Goal: Information Seeking & Learning: Find specific fact

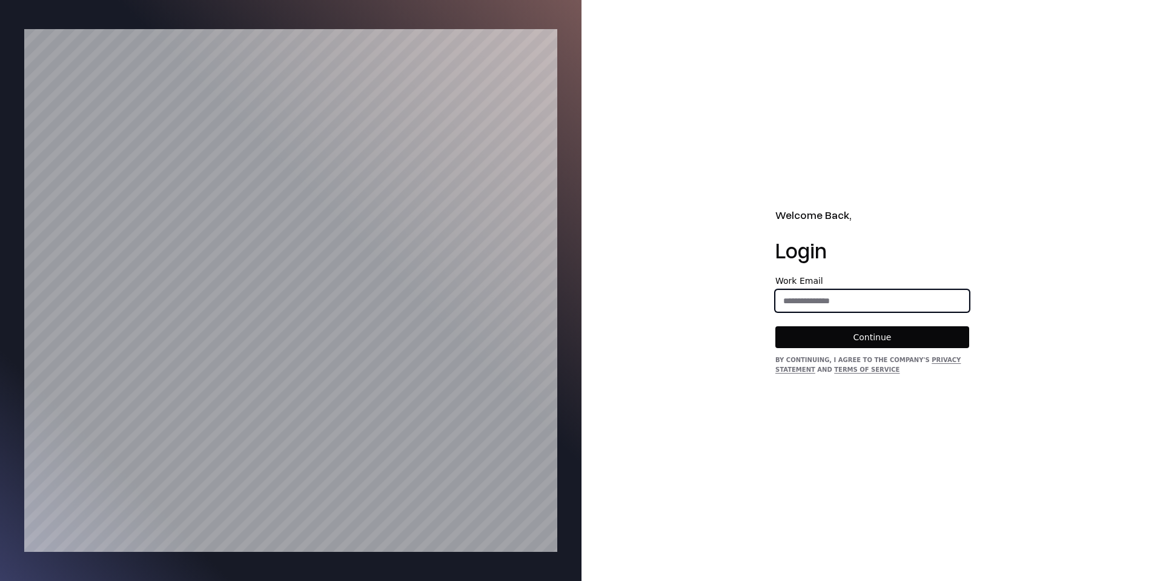
click at [829, 303] on input "email" at bounding box center [872, 301] width 193 height 22
type input "**********"
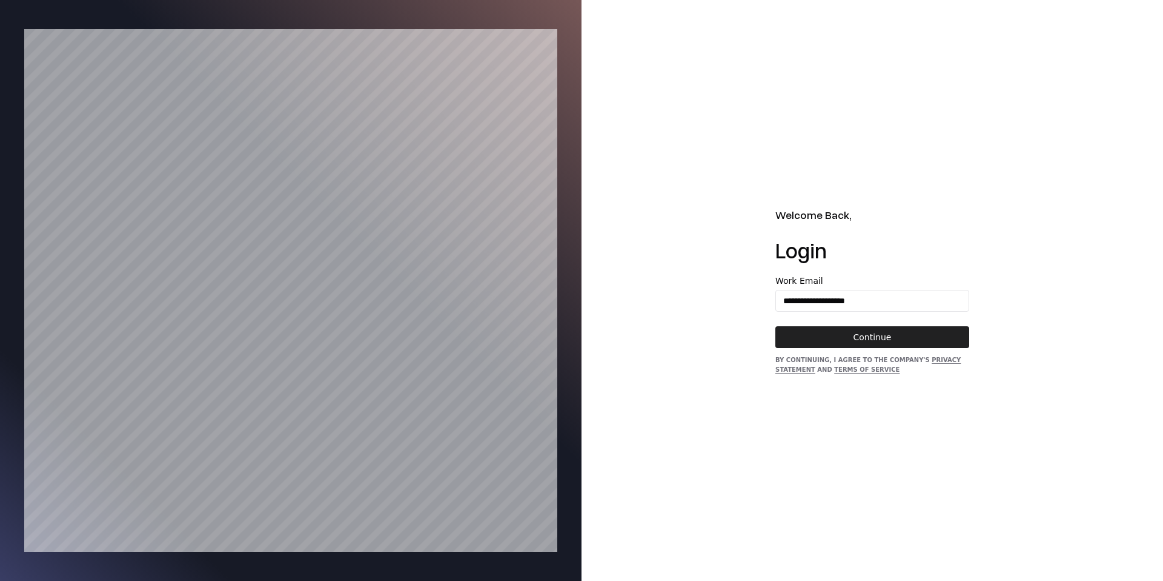
click at [890, 331] on button "Continue" at bounding box center [873, 337] width 194 height 22
click at [862, 340] on button "Continue" at bounding box center [873, 337] width 194 height 22
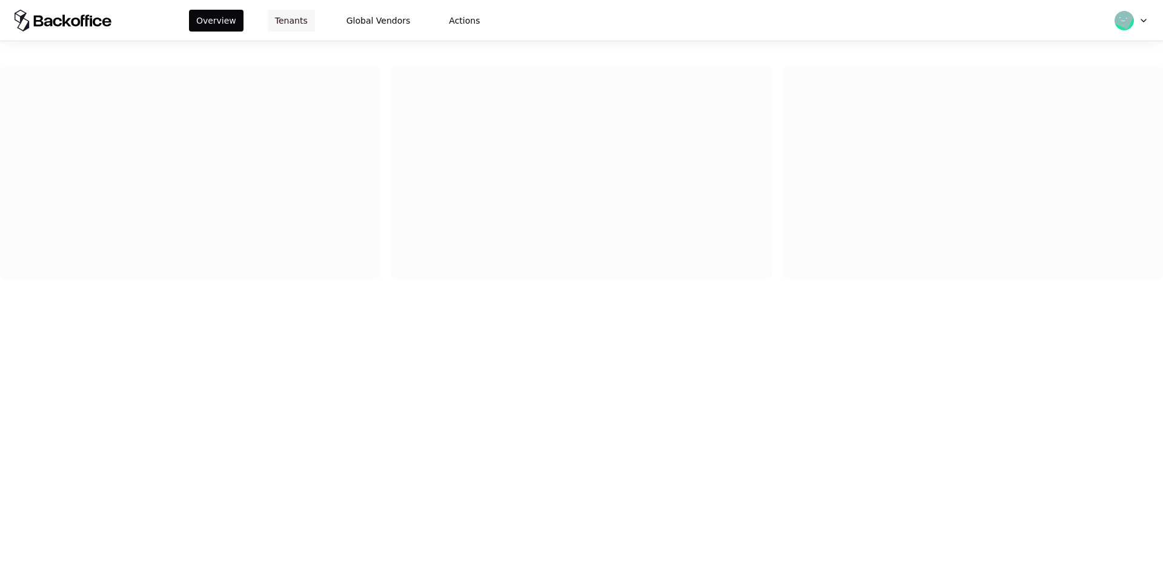
click at [304, 23] on button "Tenants" at bounding box center [291, 21] width 47 height 22
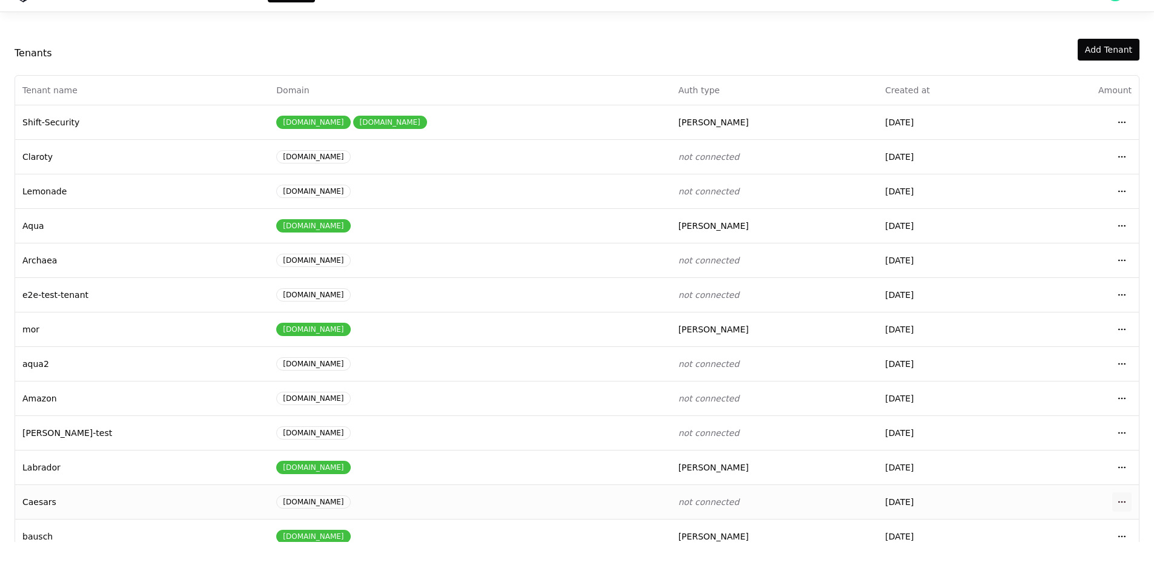
click at [1121, 501] on html "Overview Tenants Global Vendors Actions Tenants Add Tenant Tenant name Domain A…" at bounding box center [577, 256] width 1154 height 571
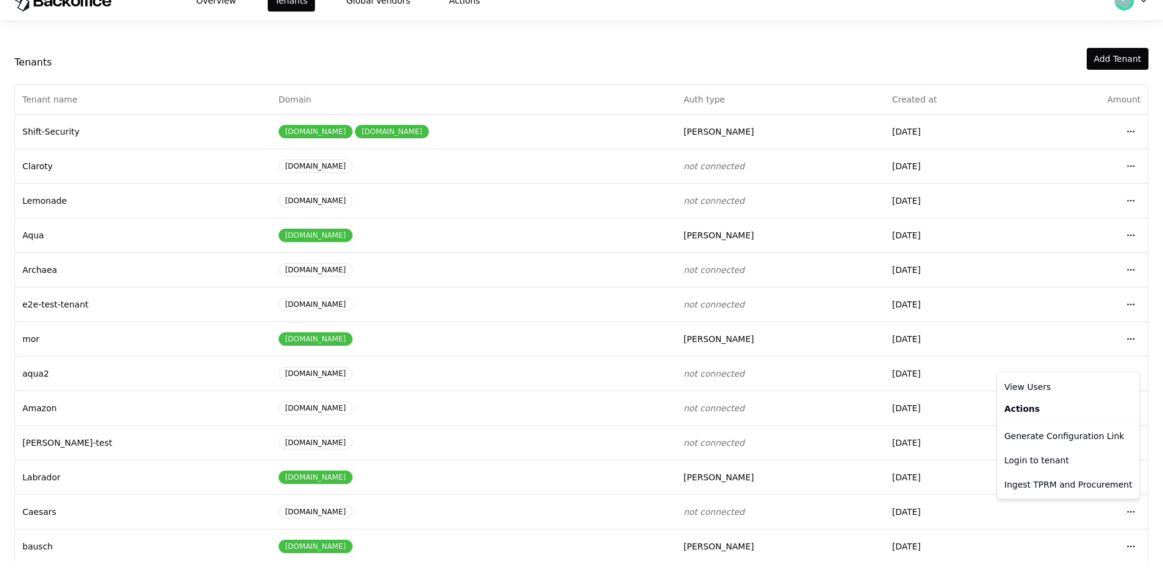
click at [1122, 508] on html "Overview Tenants Global Vendors Actions Tenants Add Tenant Tenant name Domain A…" at bounding box center [581, 270] width 1163 height 581
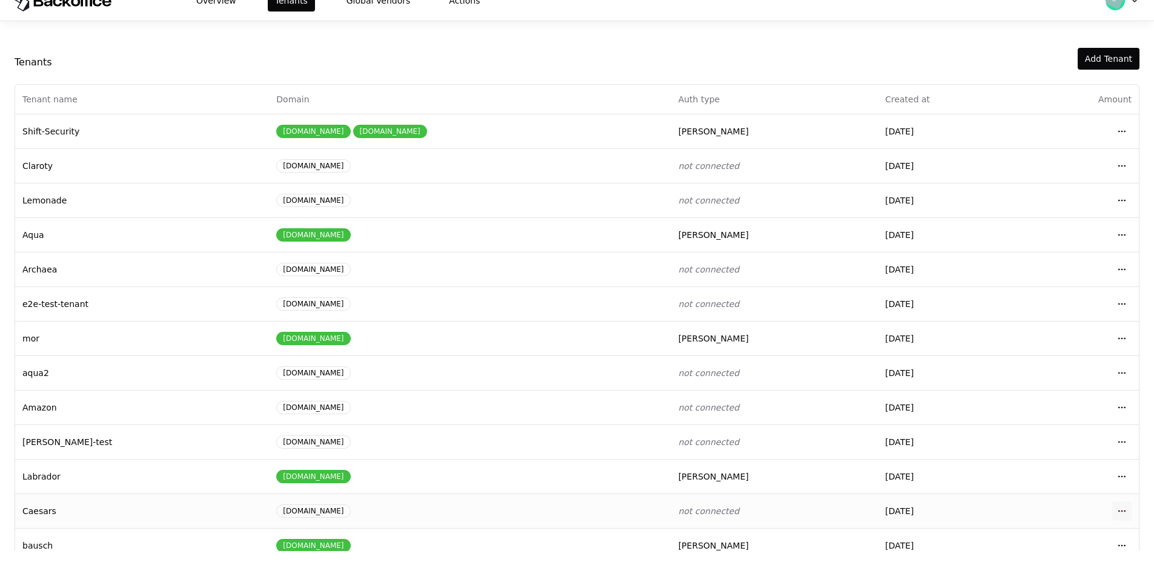
click at [1121, 508] on html "Overview Tenants Global Vendors Actions Tenants Add Tenant Tenant name Domain A…" at bounding box center [577, 265] width 1154 height 571
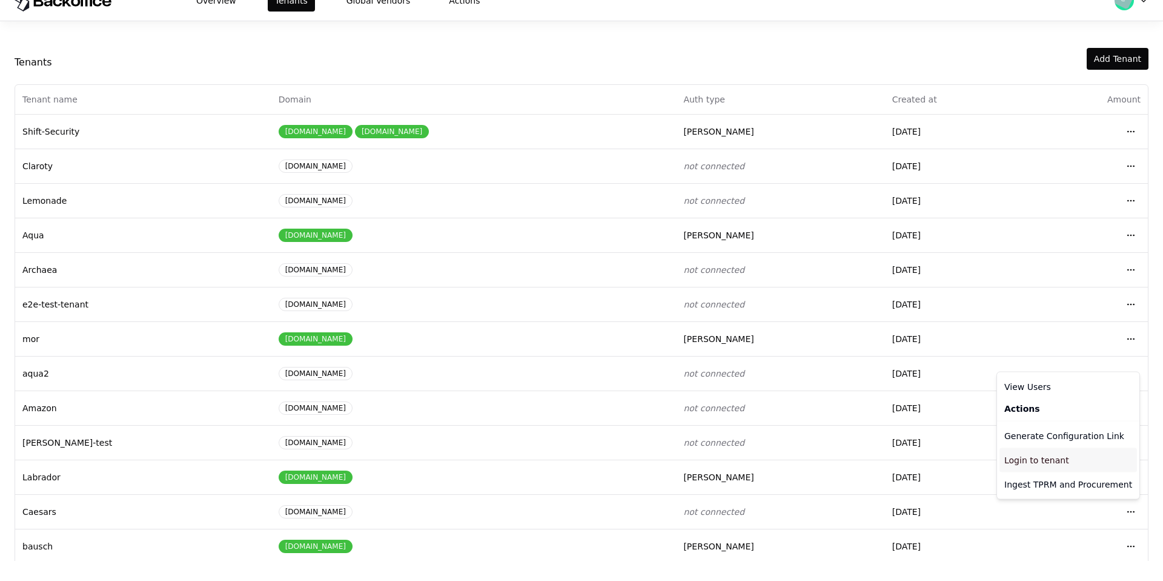
click at [1043, 456] on div "Login to tenant" at bounding box center [1069, 460] width 138 height 24
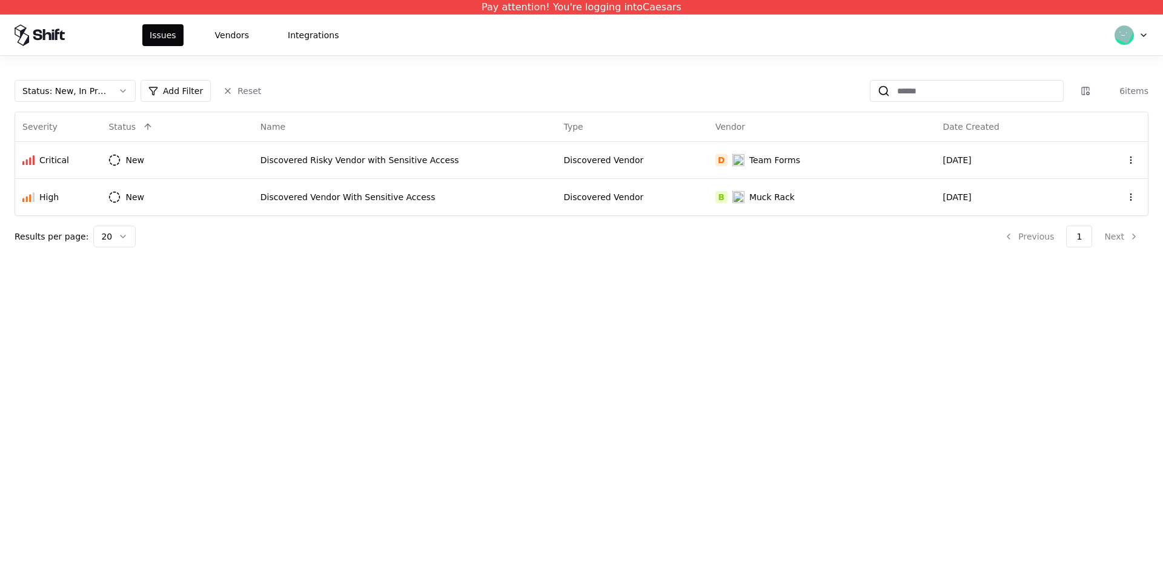
click at [271, 29] on div "Issues Vendors Integrations" at bounding box center [244, 35] width 204 height 22
click at [242, 34] on button "Vendors" at bounding box center [232, 35] width 48 height 22
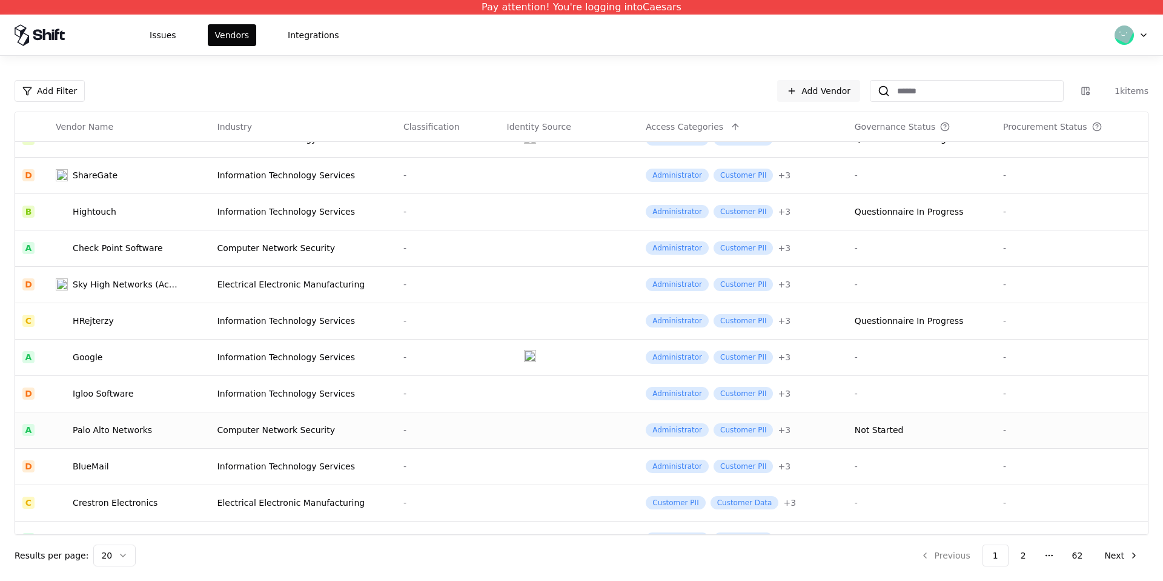
scroll to position [334, 0]
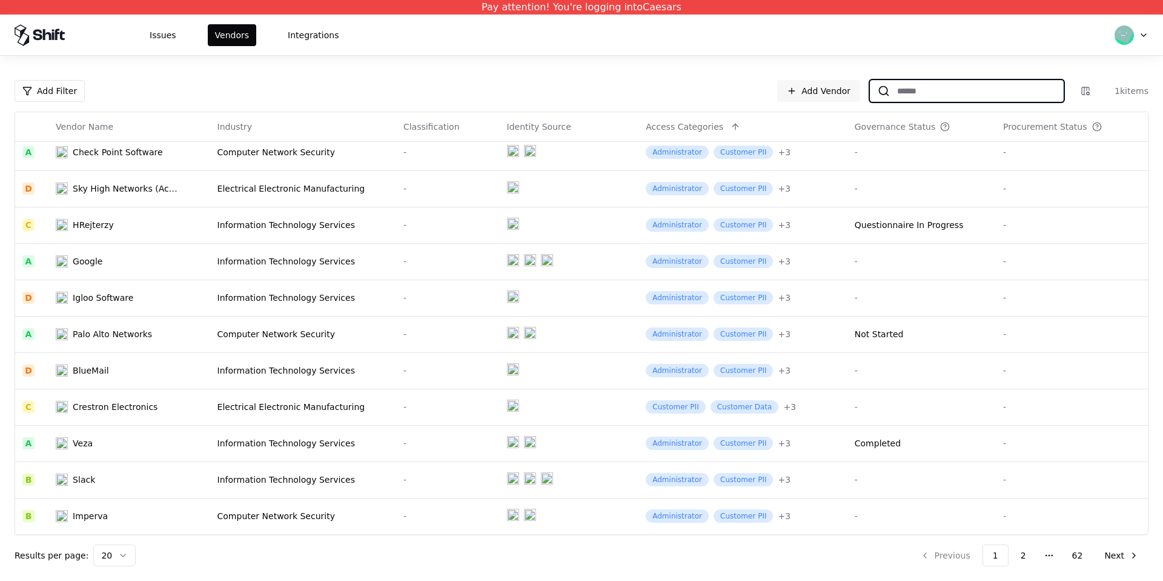
click at [962, 85] on input at bounding box center [976, 91] width 173 height 22
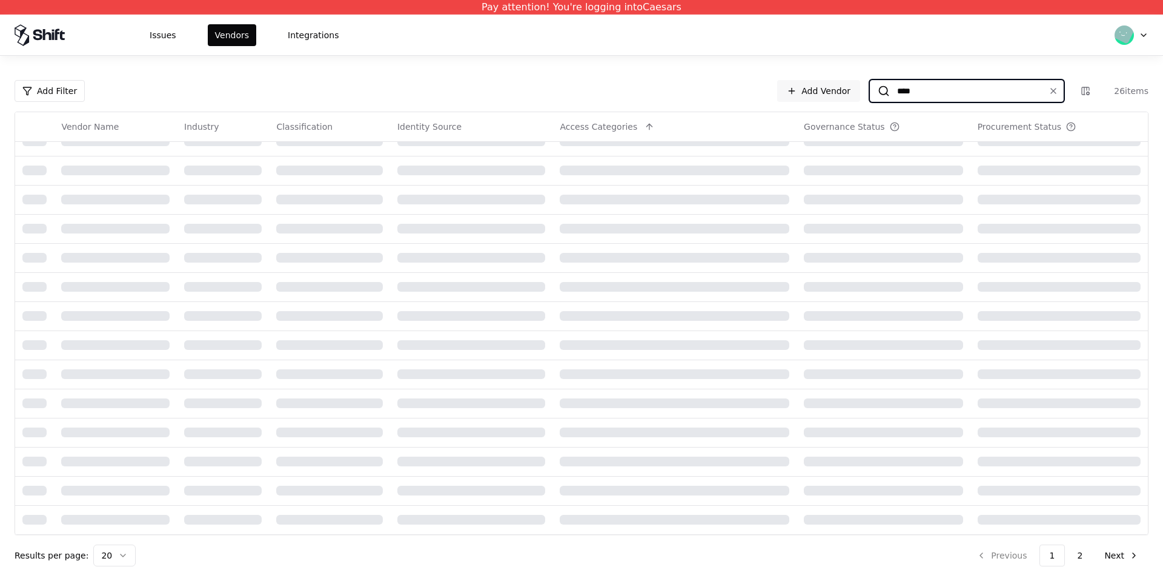
scroll to position [189, 0]
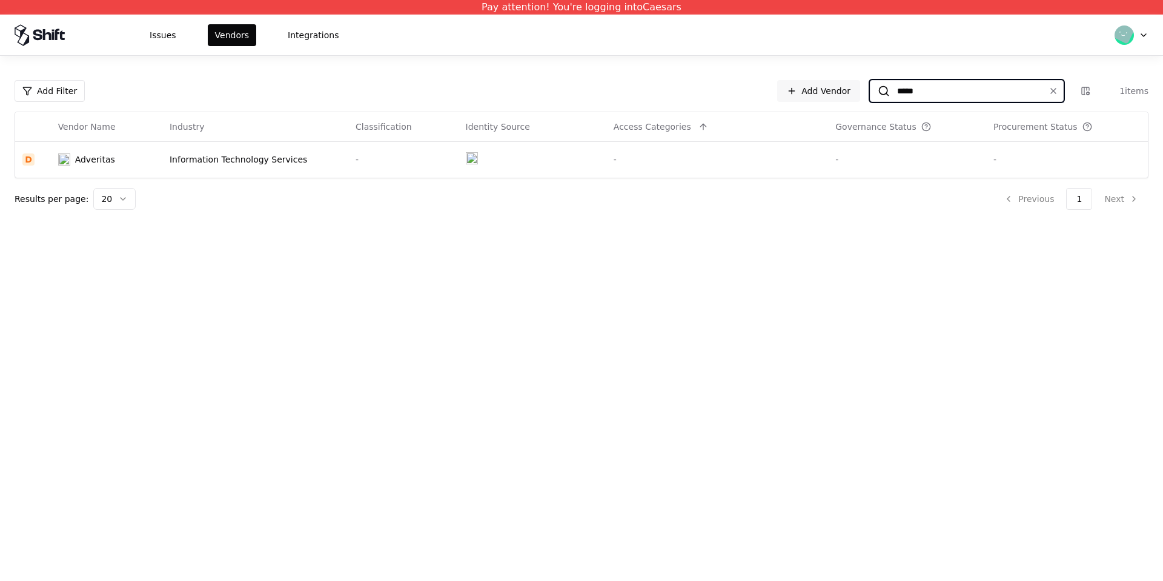
type input "****"
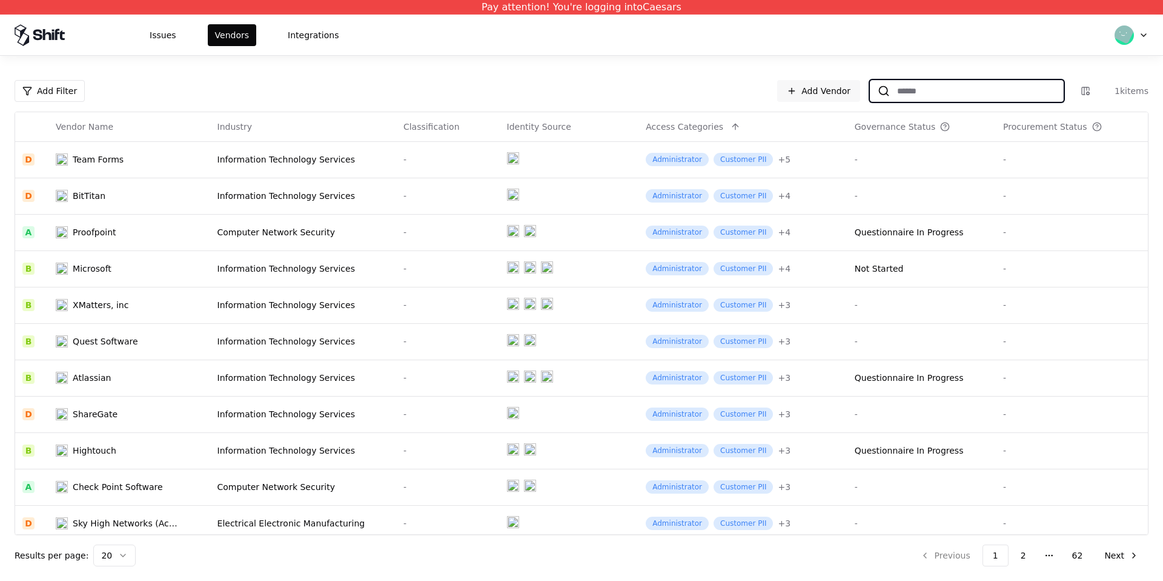
click at [984, 85] on input at bounding box center [976, 91] width 173 height 22
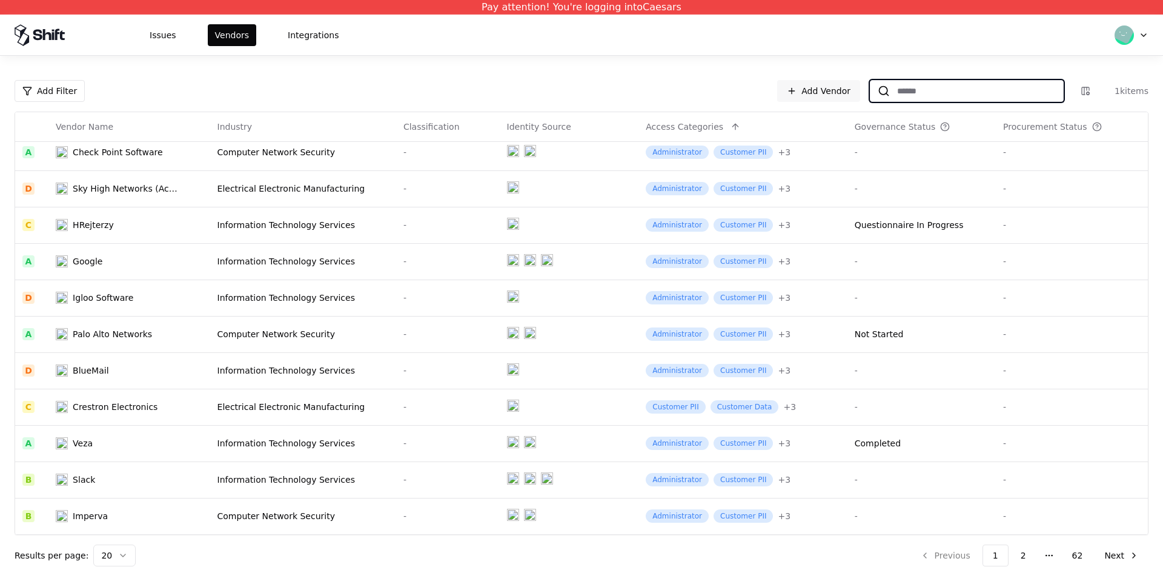
click at [982, 92] on input at bounding box center [976, 91] width 173 height 22
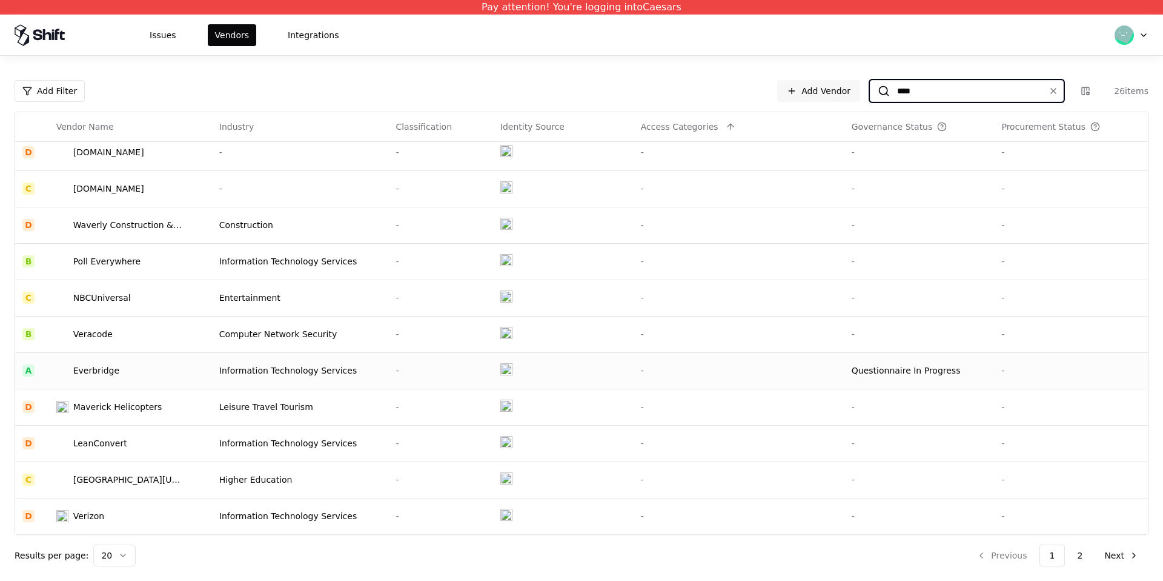
scroll to position [189, 0]
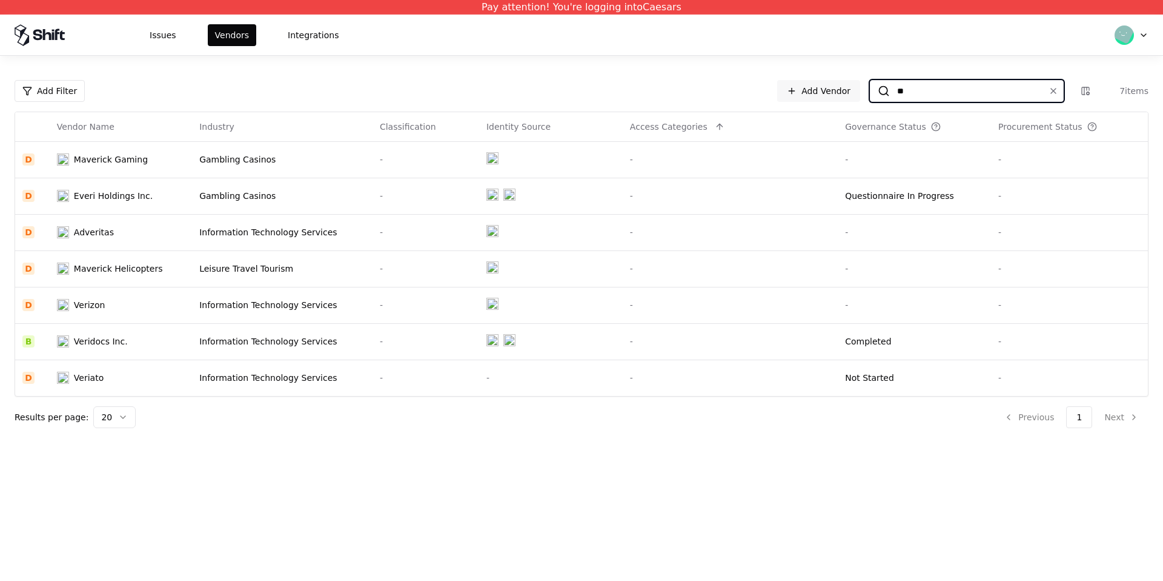
type input "*"
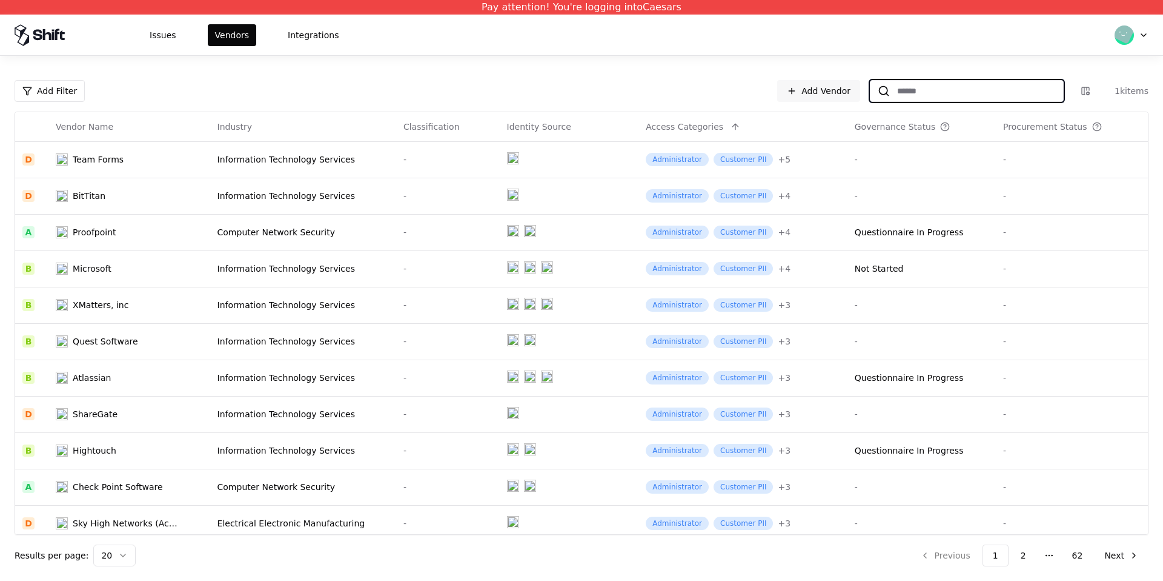
click at [996, 84] on input at bounding box center [976, 91] width 173 height 22
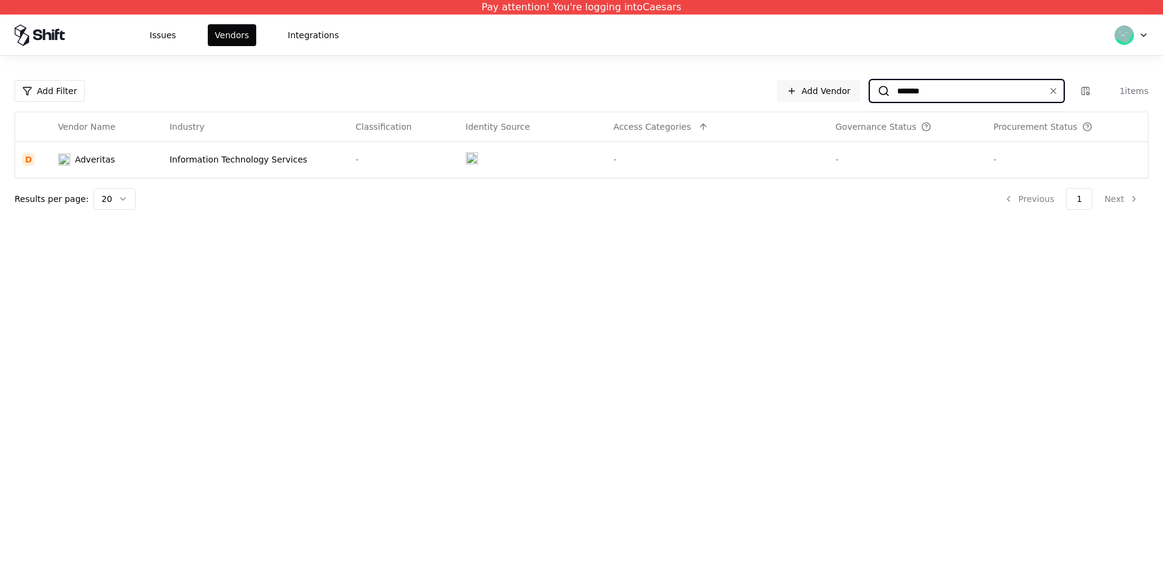
type input "*******"
click at [1063, 93] on div at bounding box center [1051, 91] width 24 height 15
click at [1053, 89] on button at bounding box center [1054, 91] width 15 height 15
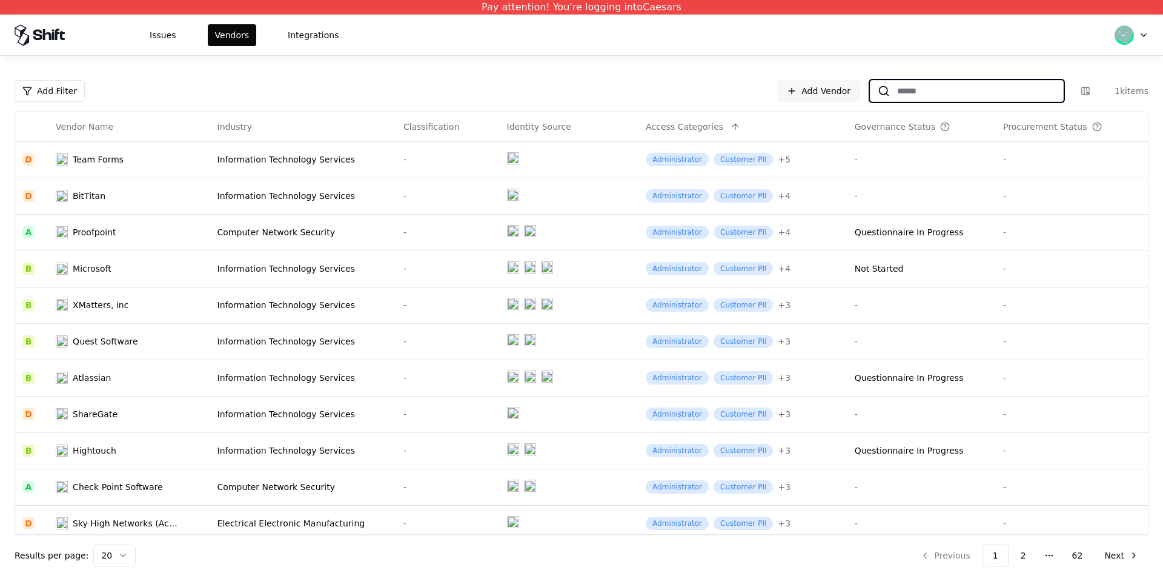
click at [954, 85] on input at bounding box center [976, 91] width 173 height 22
paste input "**********"
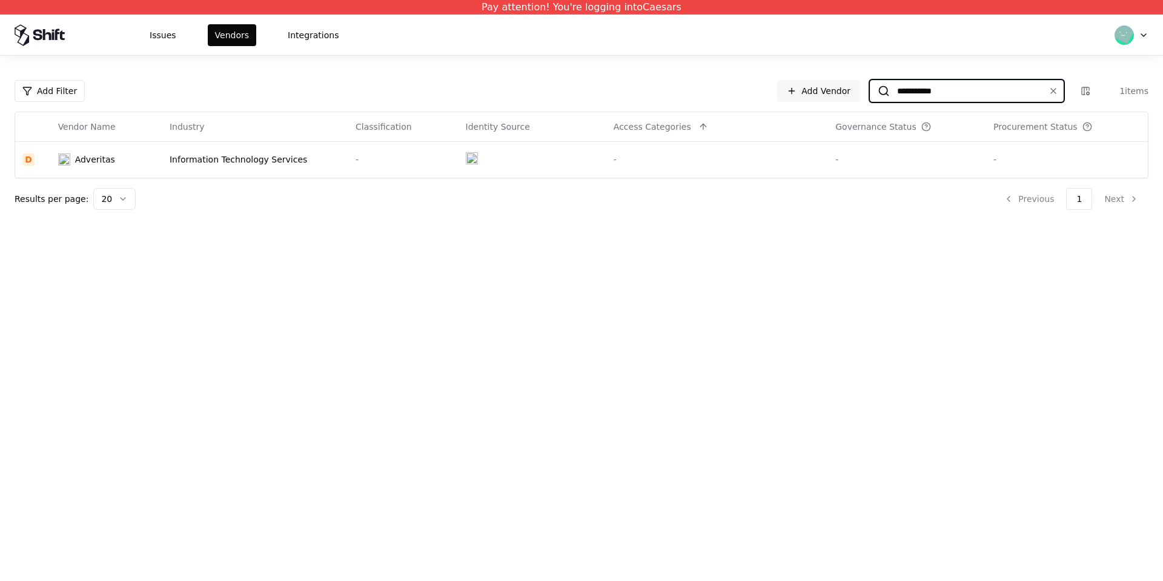
click at [948, 90] on input "**********" at bounding box center [964, 91] width 149 height 22
type input "**********"
click at [192, 159] on div "Information Technology Services" at bounding box center [255, 159] width 171 height 12
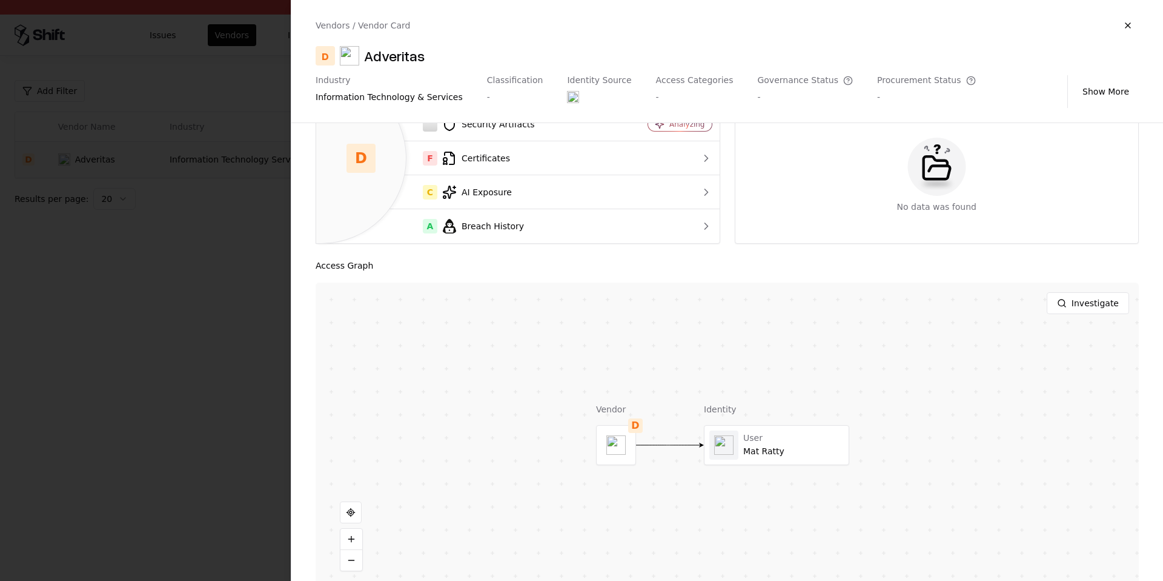
scroll to position [108, 0]
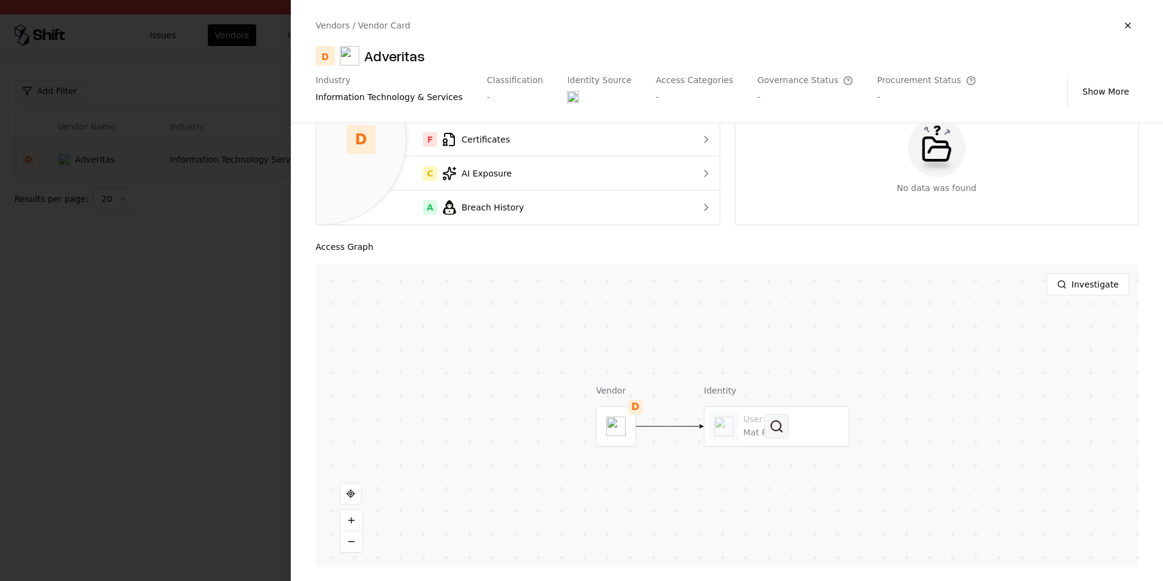
click at [781, 431] on button at bounding box center [777, 426] width 24 height 24
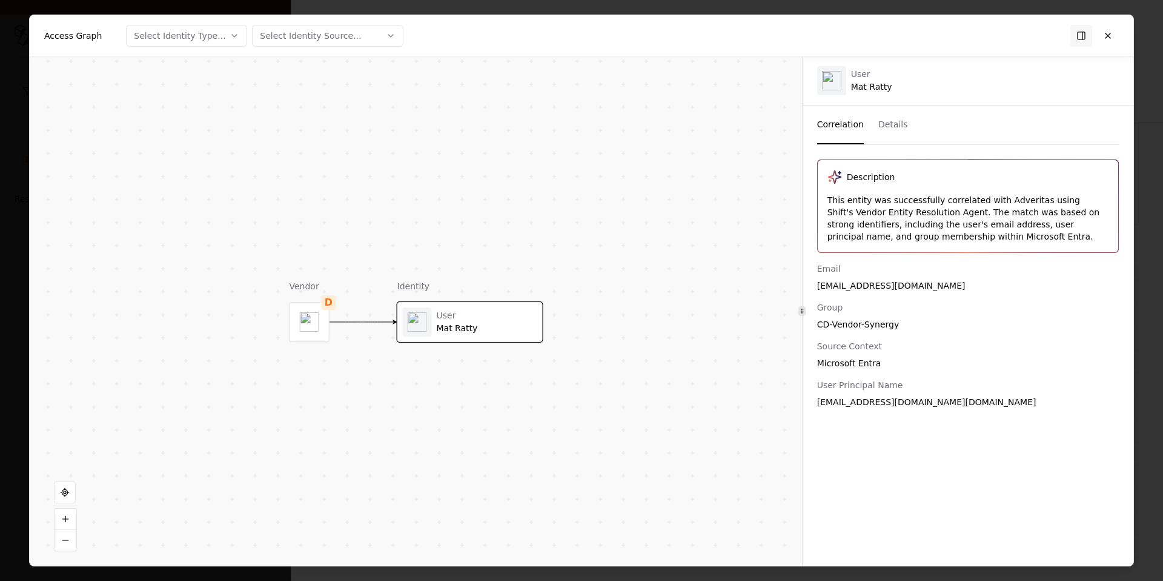
click at [885, 296] on div "Email [EMAIL_ADDRESS][DOMAIN_NAME] Group CD-Vendor-Synergy Source Context Micro…" at bounding box center [968, 334] width 302 height 145
click at [1102, 50] on div "Access Graph Select Identity Type... Select Identity Source..." at bounding box center [582, 35] width 1104 height 41
click at [1100, 44] on button at bounding box center [1108, 35] width 22 height 22
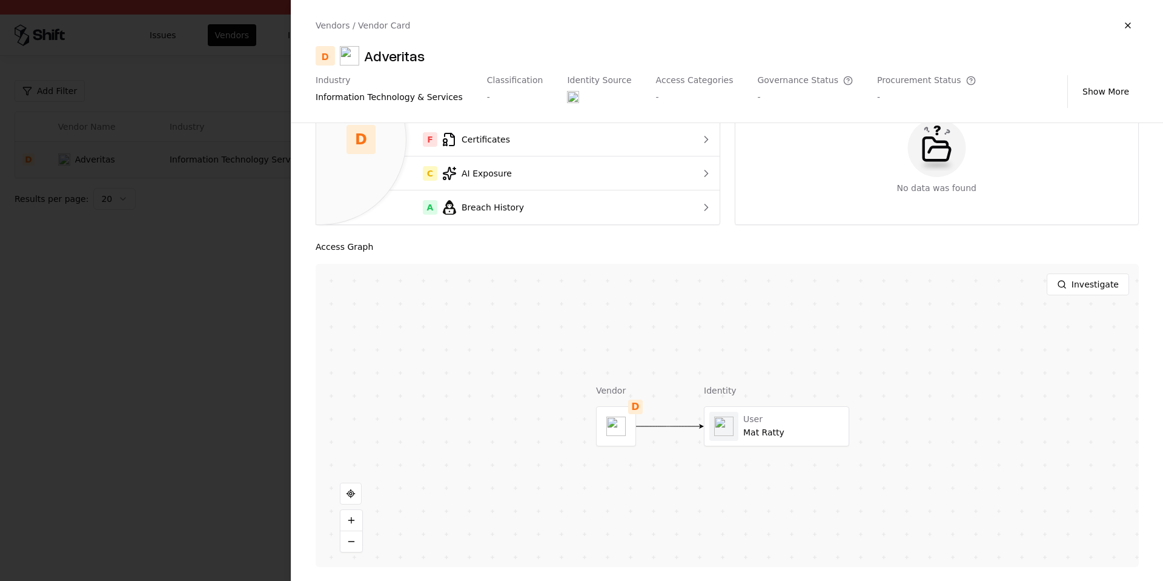
click at [1122, 28] on button "button" at bounding box center [1128, 26] width 22 height 22
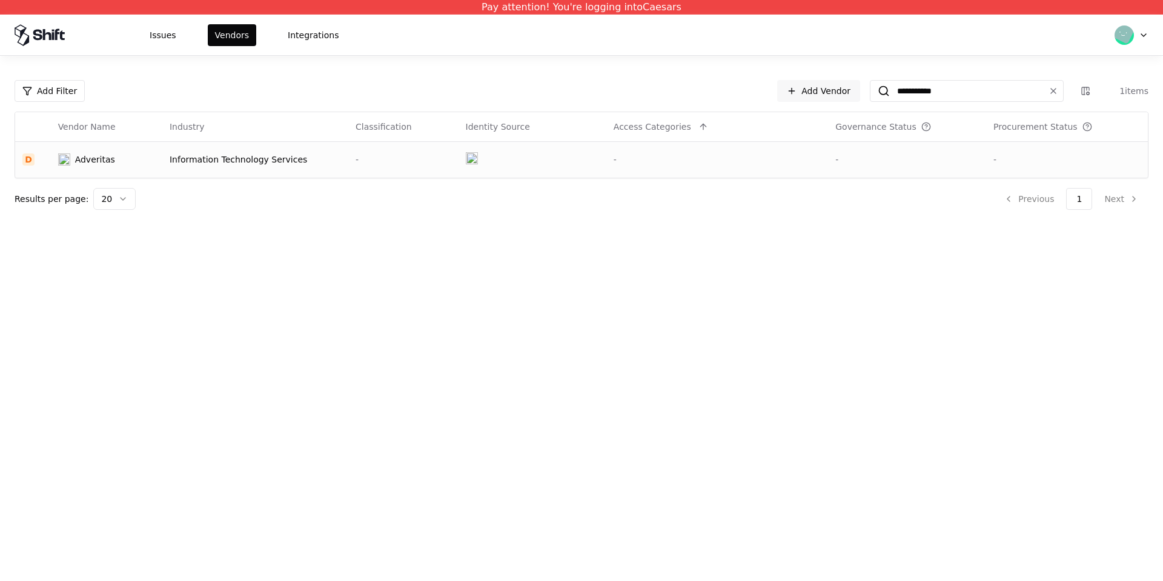
click at [808, 158] on div "-" at bounding box center [717, 159] width 207 height 12
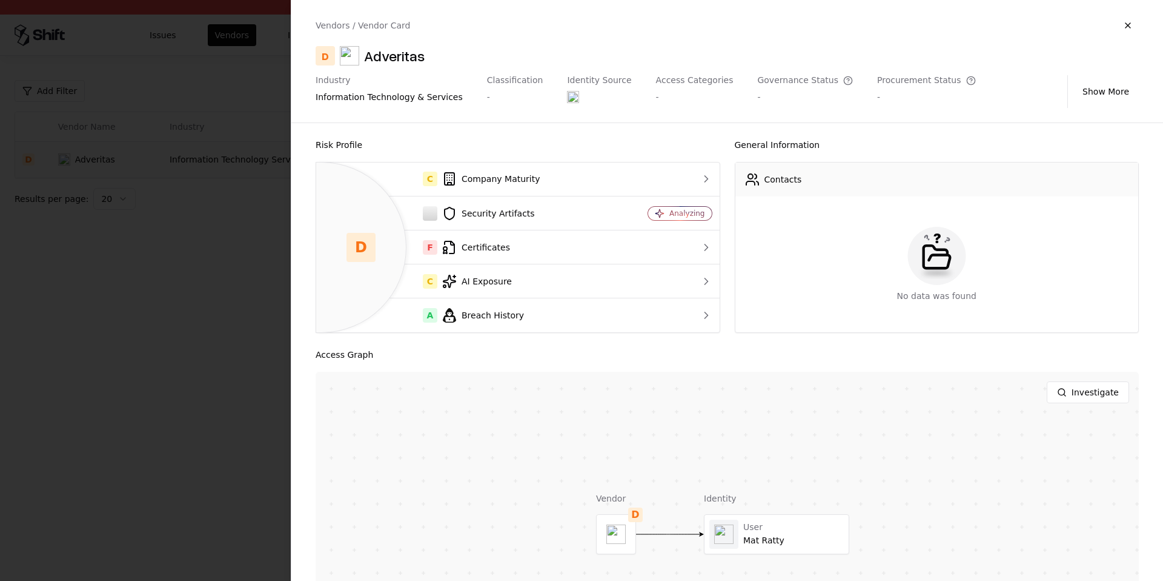
click at [318, 181] on div "D" at bounding box center [361, 247] width 91 height 171
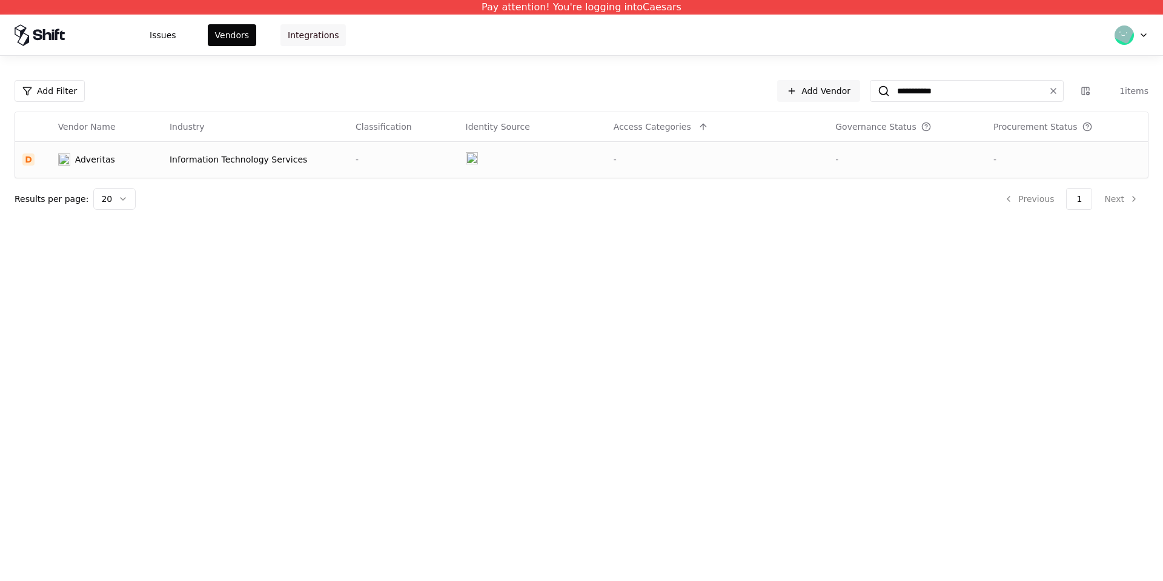
click at [316, 37] on button "Integrations" at bounding box center [313, 35] width 65 height 22
click at [153, 37] on button "Issues" at bounding box center [162, 35] width 41 height 22
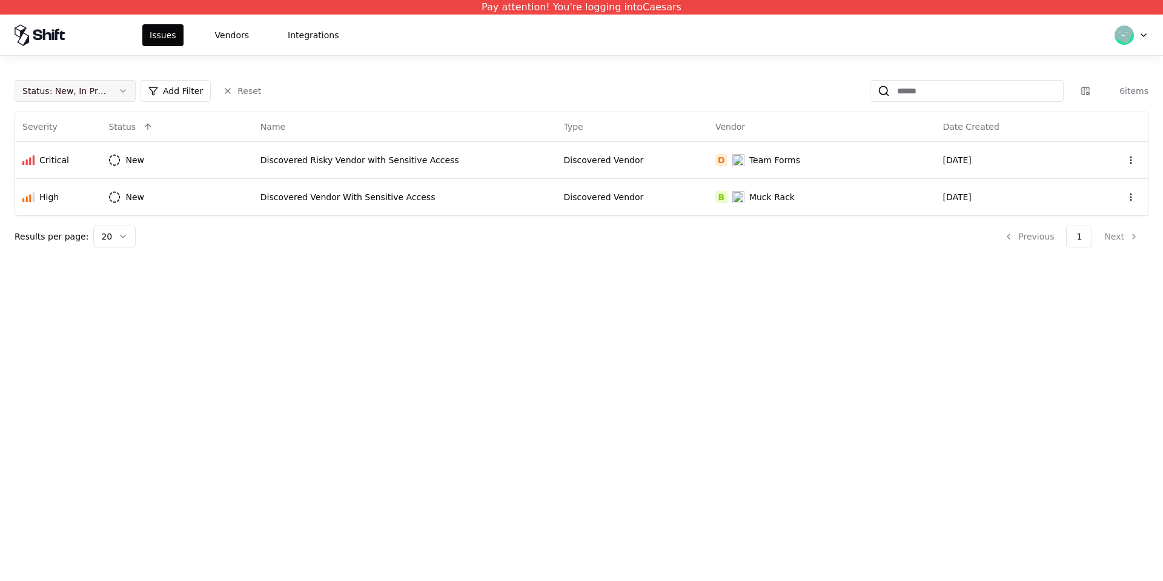
click at [123, 93] on button "Status : New, In Progress" at bounding box center [75, 91] width 121 height 22
click at [78, 211] on div "Draft" at bounding box center [75, 210] width 115 height 24
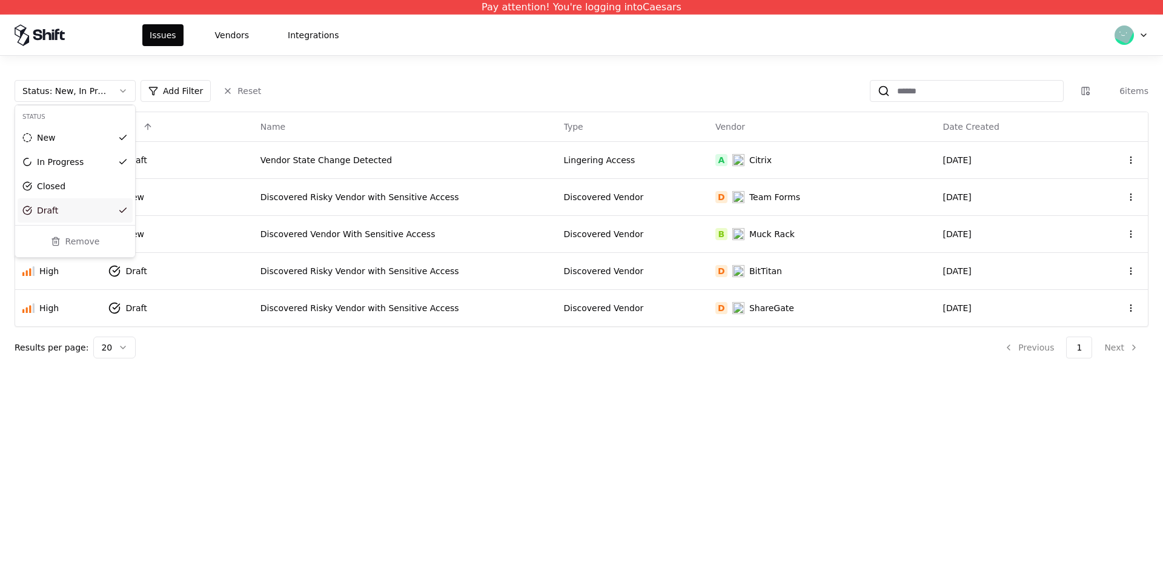
click at [623, 419] on html "Pay attention! You're logging into Caesars Issues Vendors Integrations Status :…" at bounding box center [581, 290] width 1163 height 581
click at [245, 60] on div "Status : New, In Progress, Draft Add Filter Reset 6 items Severity Status Name …" at bounding box center [581, 214] width 1163 height 317
click at [230, 30] on button "Vendors" at bounding box center [232, 35] width 48 height 22
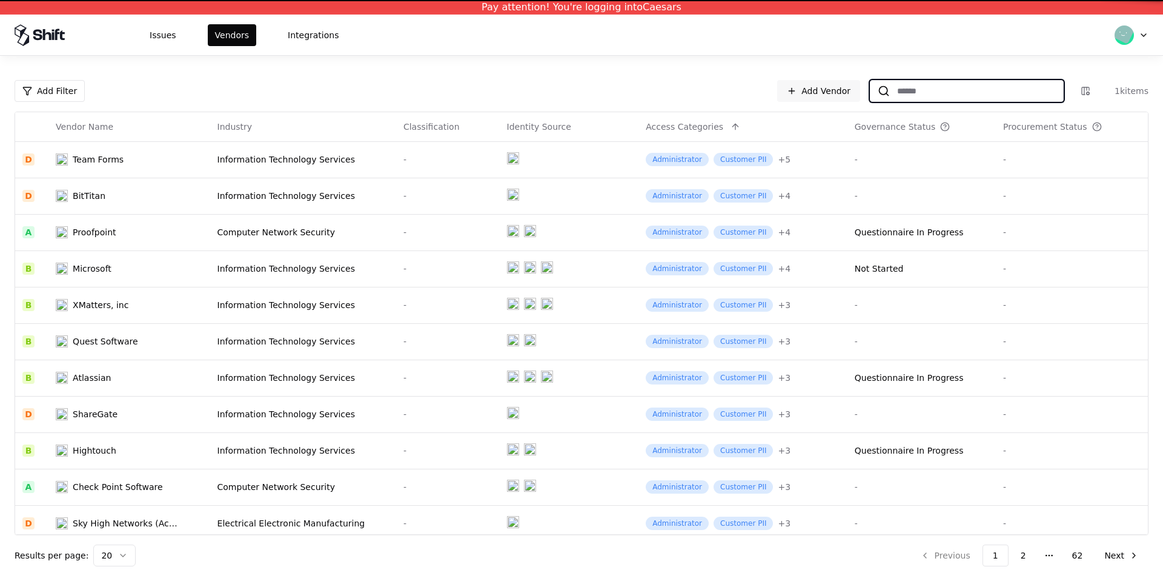
click at [953, 92] on input at bounding box center [976, 91] width 173 height 22
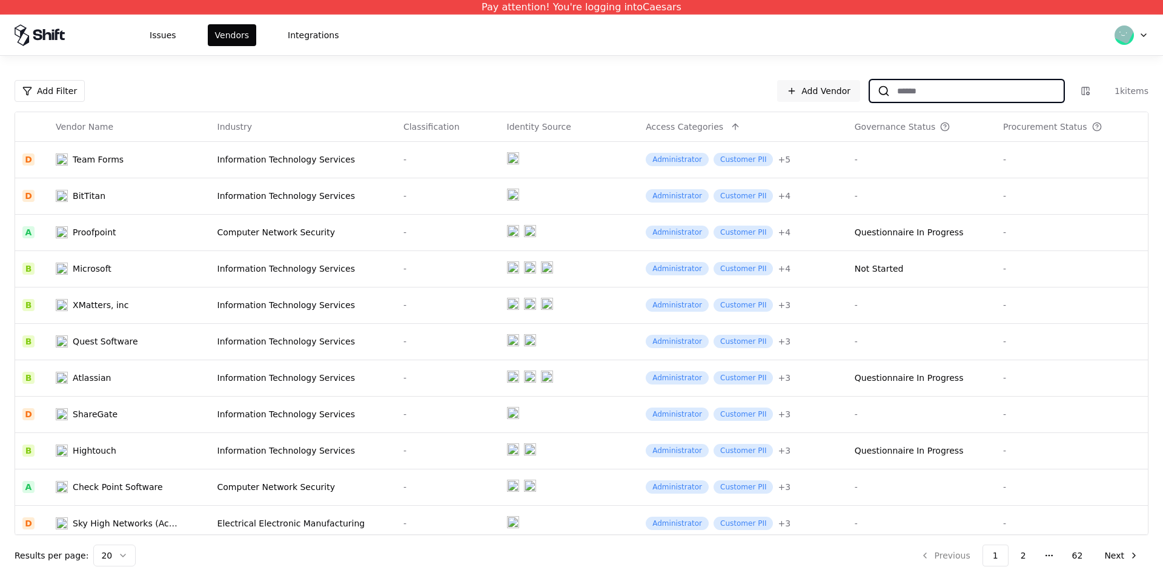
paste input "**********"
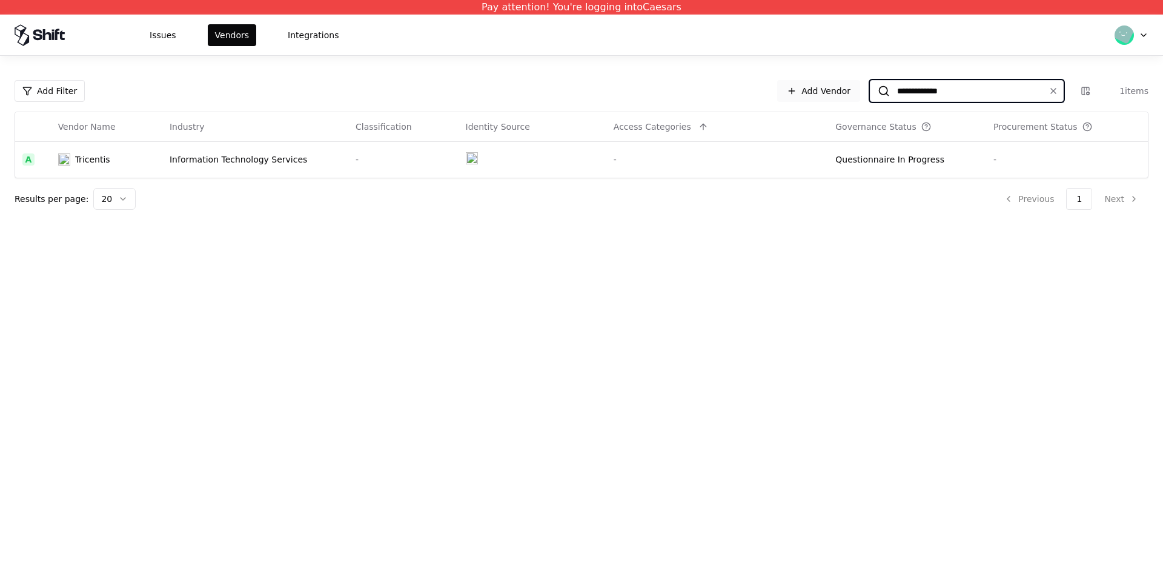
drag, startPoint x: 980, startPoint y: 96, endPoint x: 787, endPoint y: 97, distance: 193.3
click at [787, 97] on div "**********" at bounding box center [962, 91] width 371 height 22
type input "****"
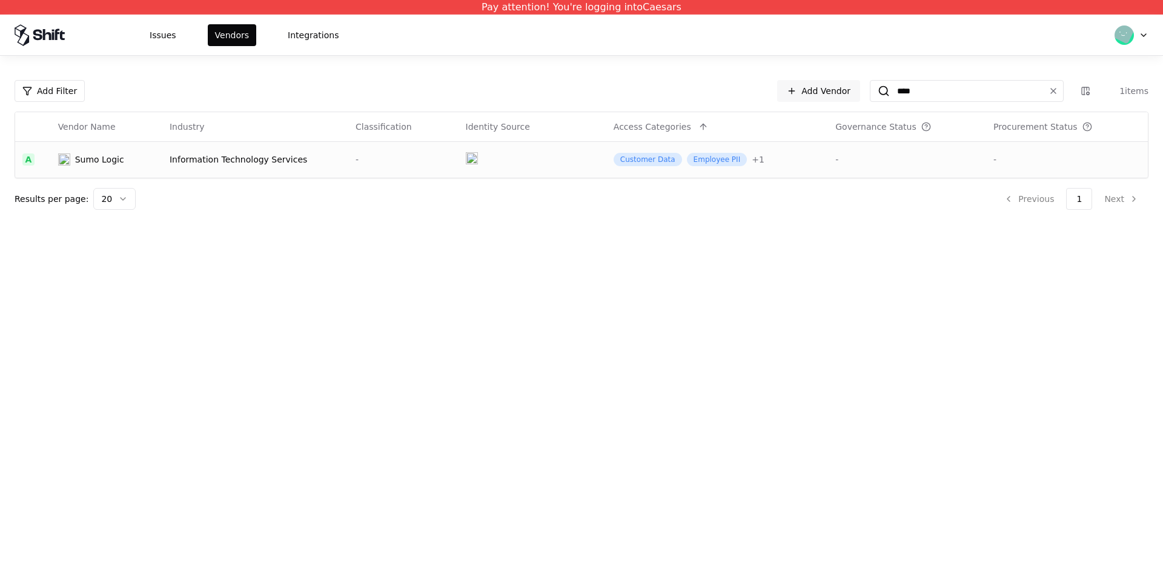
click at [646, 155] on div "Customer Data" at bounding box center [648, 159] width 68 height 13
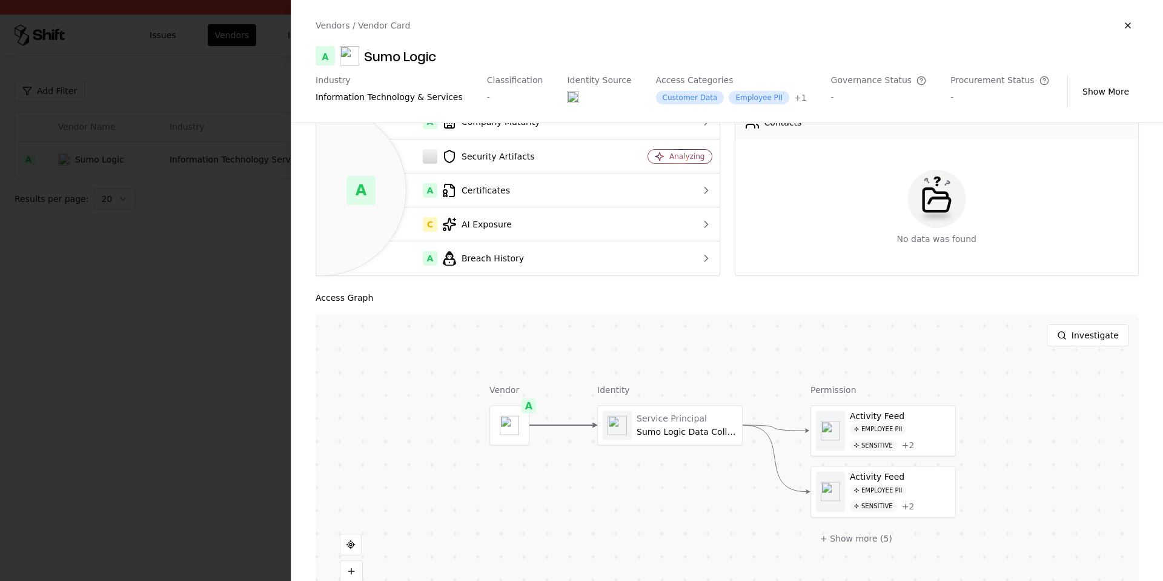
scroll to position [108, 0]
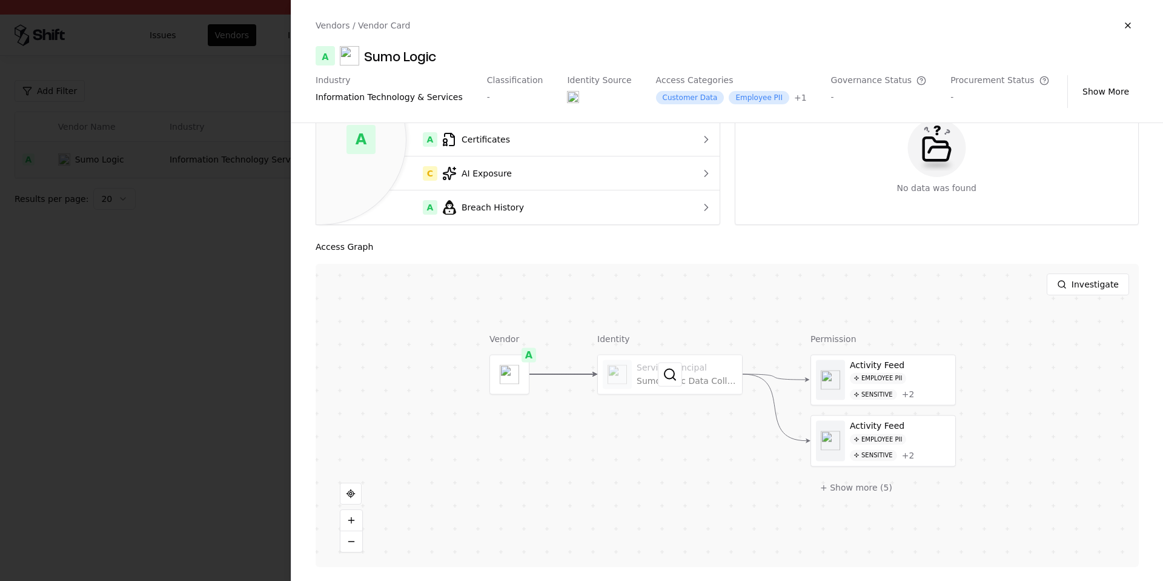
click at [741, 379] on div at bounding box center [670, 373] width 144 height 39
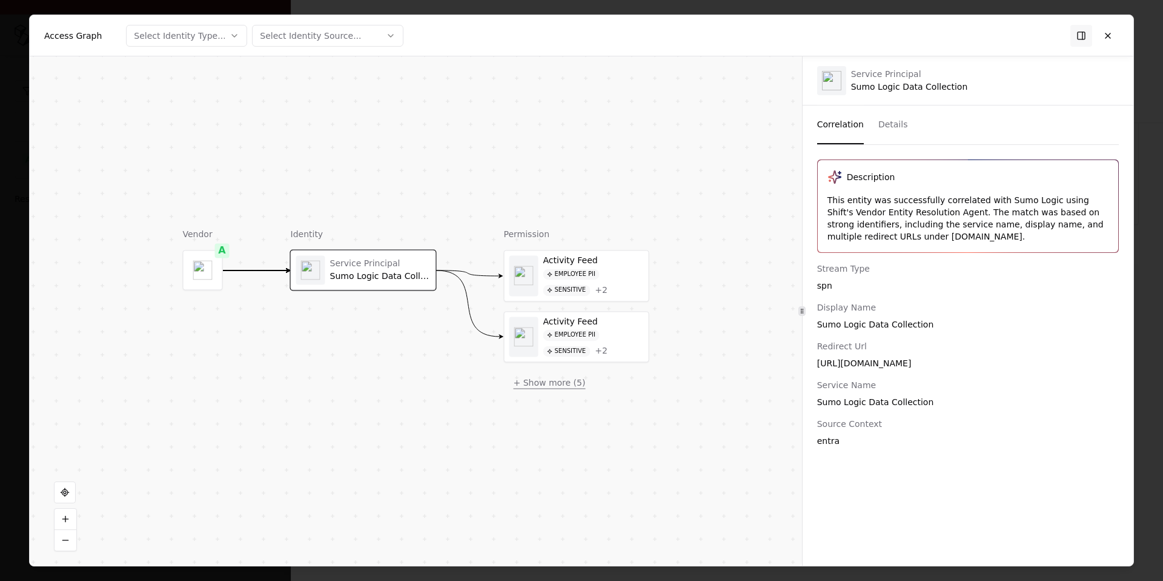
click at [582, 391] on button "+ Show more ( 5 )" at bounding box center [550, 382] width 92 height 22
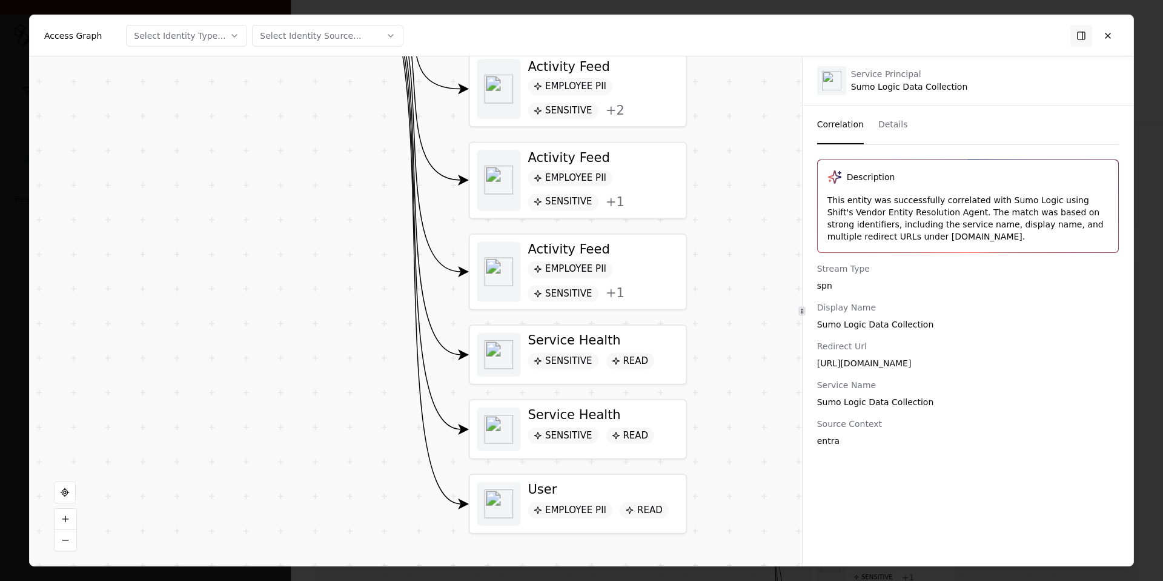
drag, startPoint x: 703, startPoint y: 429, endPoint x: 708, endPoint y: 236, distance: 193.4
click at [708, 236] on div "Vendor A Identity Service Principal Sumo Logic Data Collection Permission Activ…" at bounding box center [416, 310] width 773 height 509
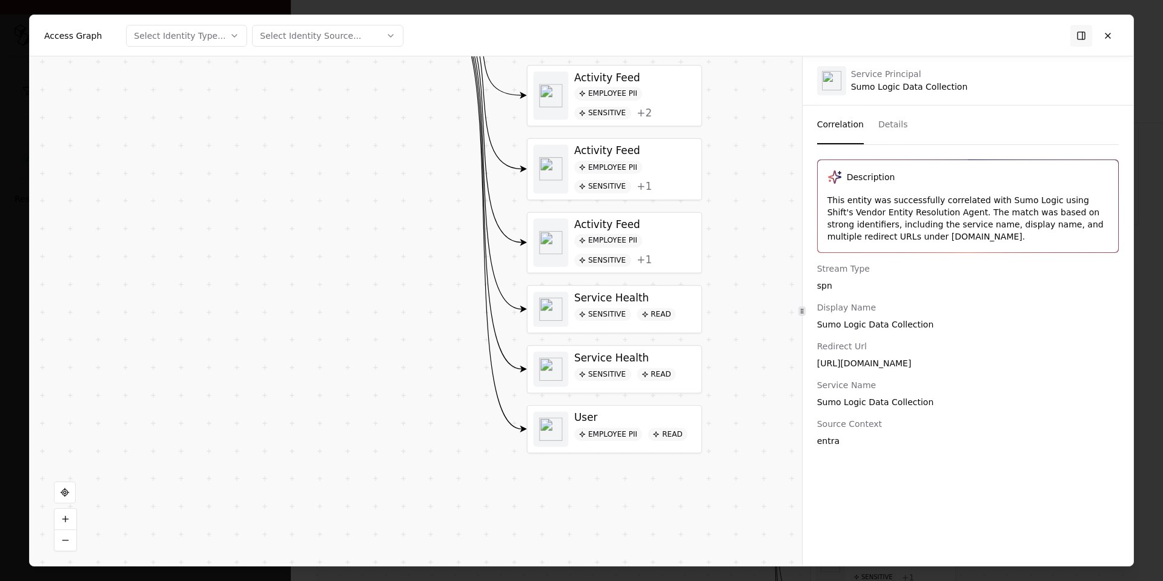
click at [647, 350] on div "Service Health Sensitive Read" at bounding box center [615, 368] width 174 height 47
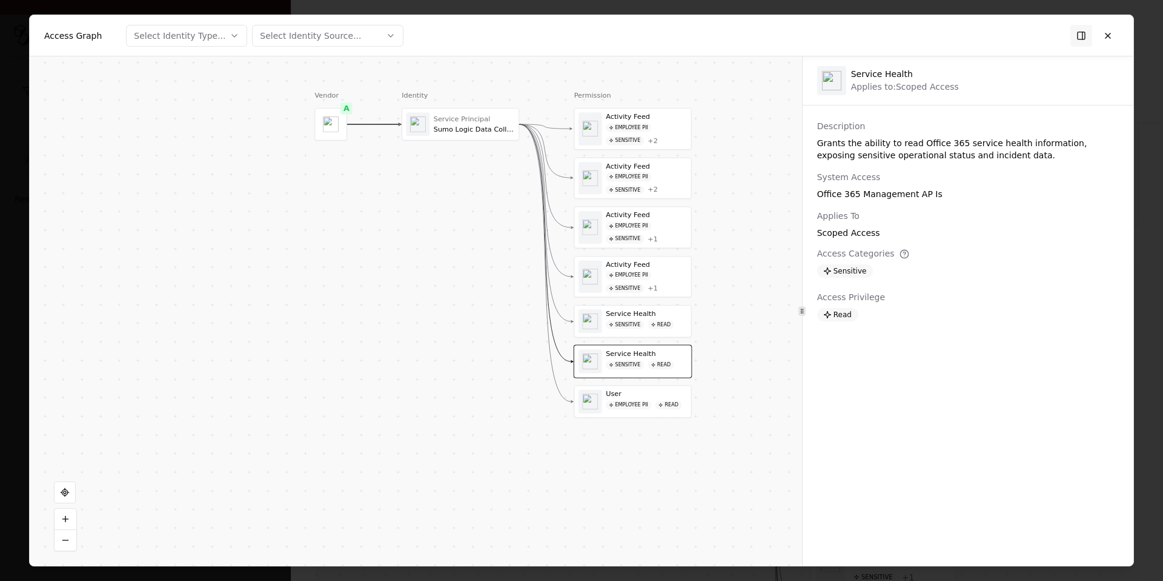
click at [1131, 36] on div "Access Graph Select Identity Type... Select Identity Source..." at bounding box center [582, 35] width 1104 height 41
click at [1111, 28] on button at bounding box center [1108, 35] width 22 height 22
